Goal: Task Accomplishment & Management: Use online tool/utility

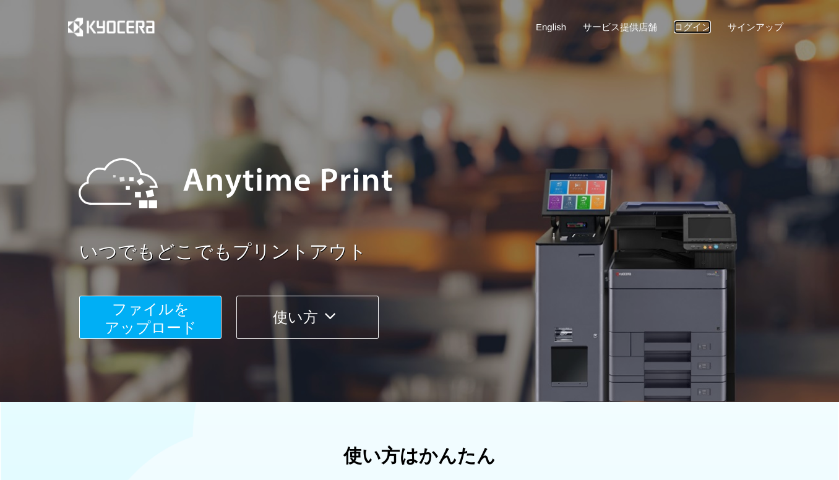
click at [701, 32] on link "ログイン" at bounding box center [692, 26] width 37 height 13
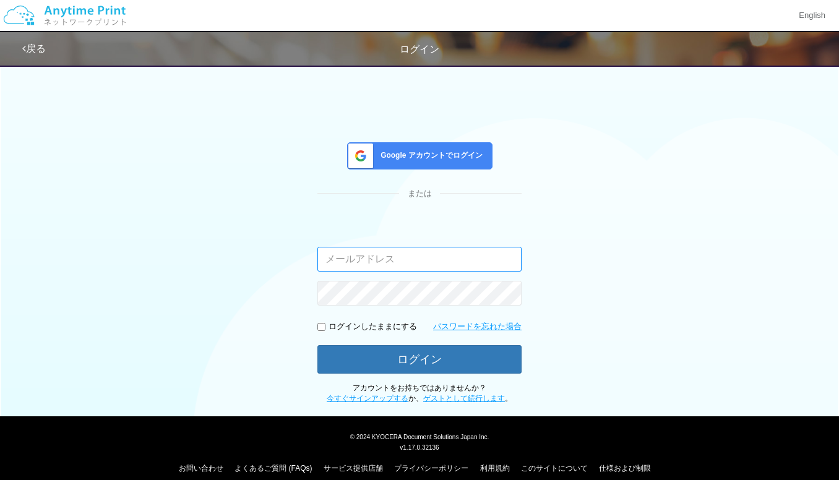
type input "[PERSON_NAME][EMAIL_ADDRESS][PERSON_NAME][DOMAIN_NAME]"
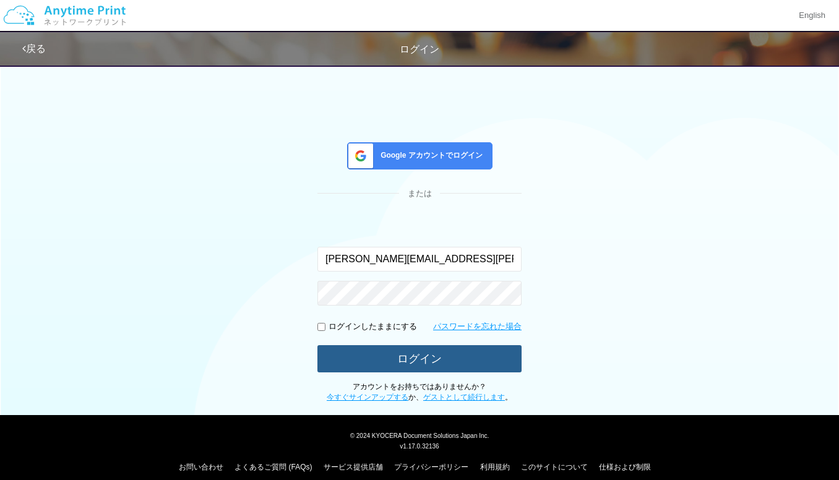
click at [425, 363] on button "ログイン" at bounding box center [419, 358] width 204 height 27
click at [454, 361] on button "ログイン" at bounding box center [419, 358] width 204 height 27
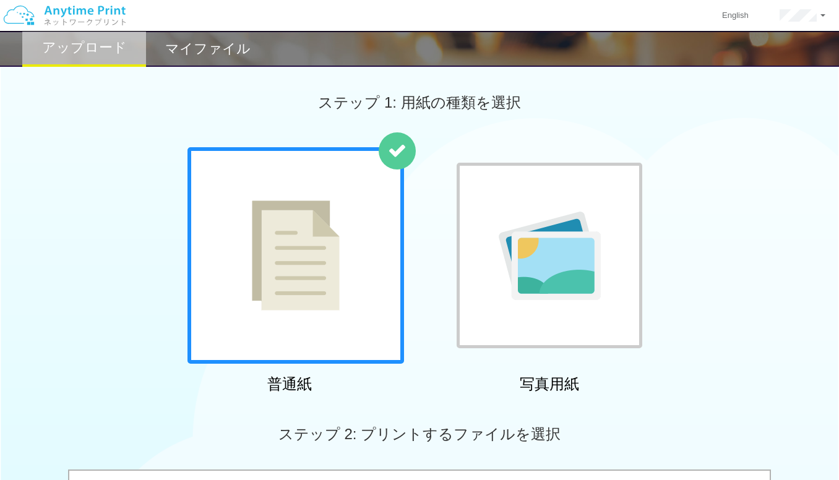
click at [372, 210] on div at bounding box center [296, 255] width 217 height 217
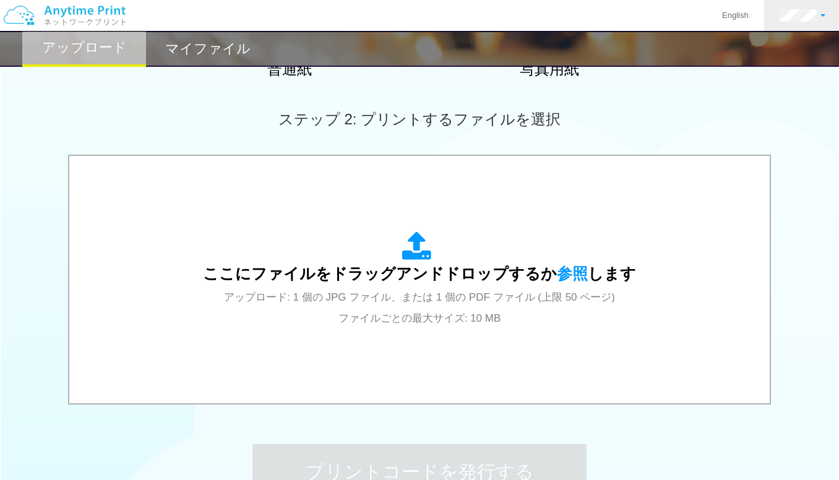
scroll to position [367, 0]
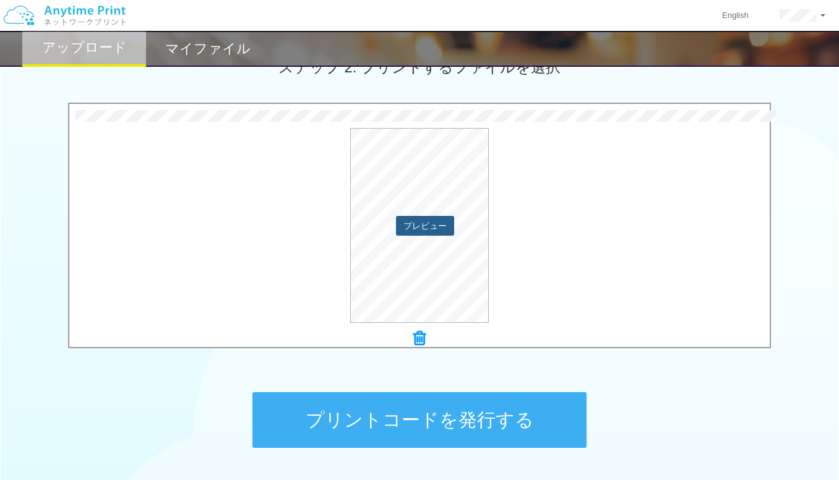
click at [426, 230] on button "プレビュー" at bounding box center [425, 226] width 58 height 20
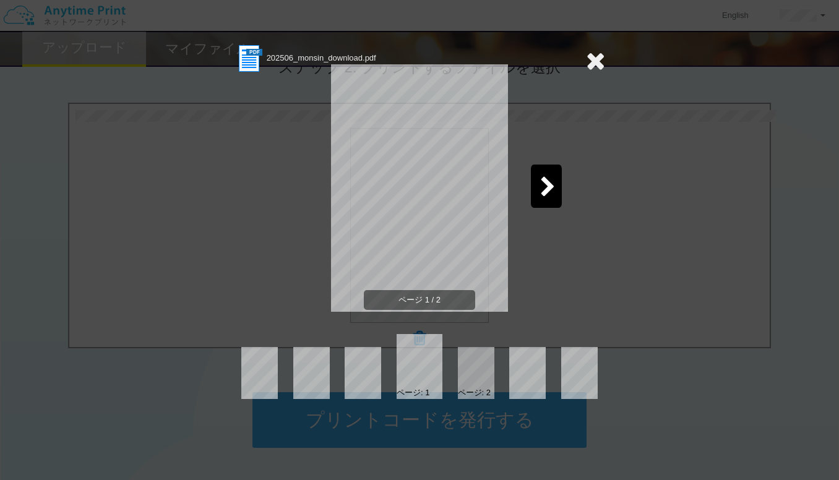
click at [542, 199] on div at bounding box center [546, 186] width 31 height 43
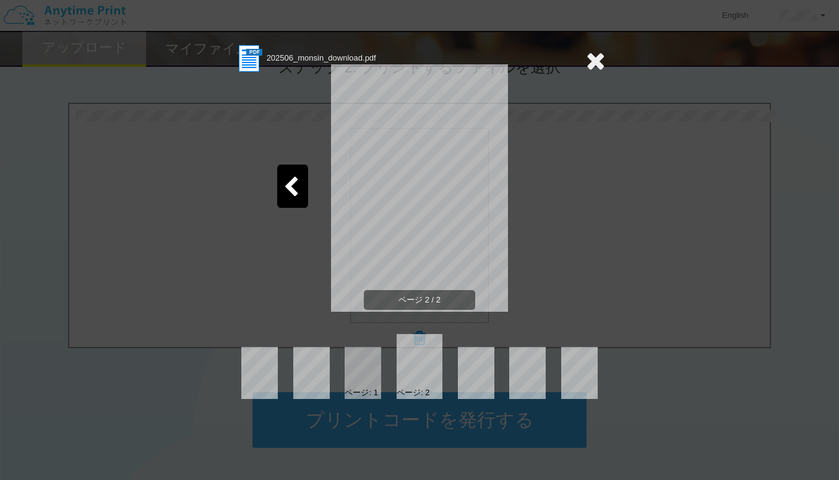
click at [300, 184] on div at bounding box center [292, 186] width 31 height 43
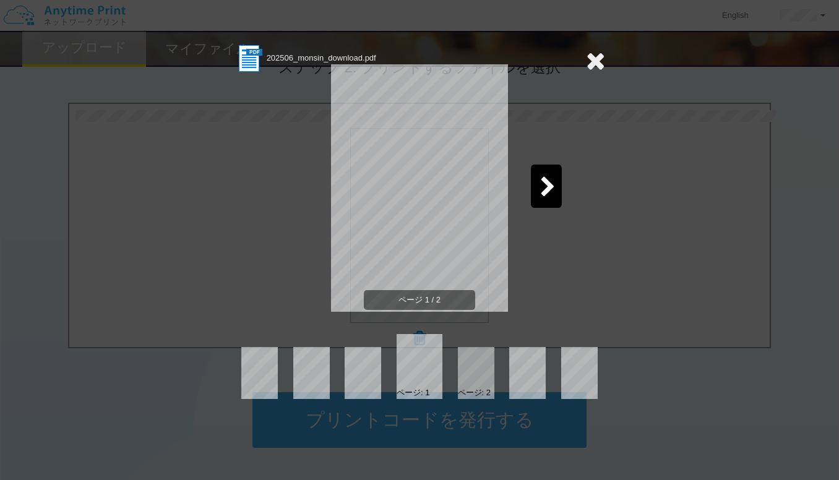
click at [592, 63] on icon at bounding box center [595, 60] width 19 height 25
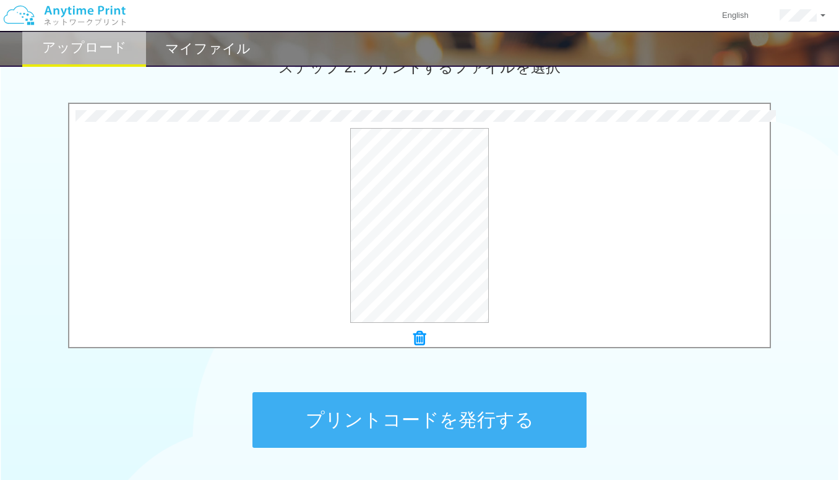
click at [439, 419] on button "プリントコードを発行する" at bounding box center [420, 420] width 334 height 56
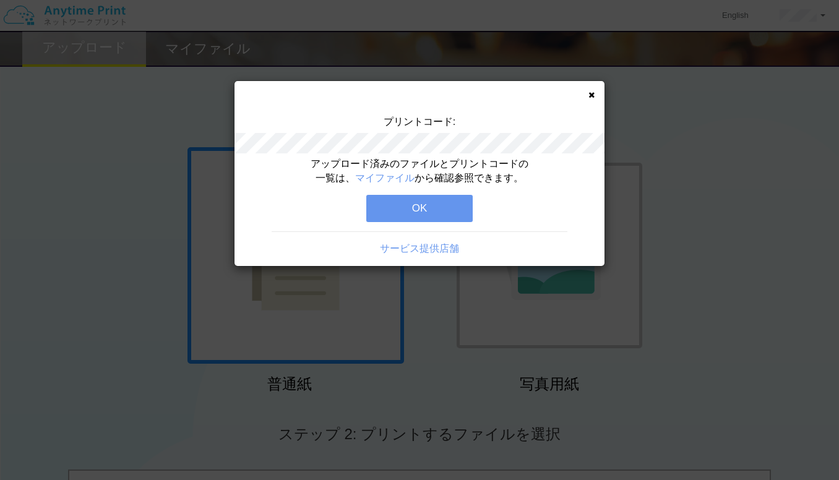
click at [431, 204] on button "OK" at bounding box center [419, 208] width 106 height 27
